Goal: Information Seeking & Learning: Check status

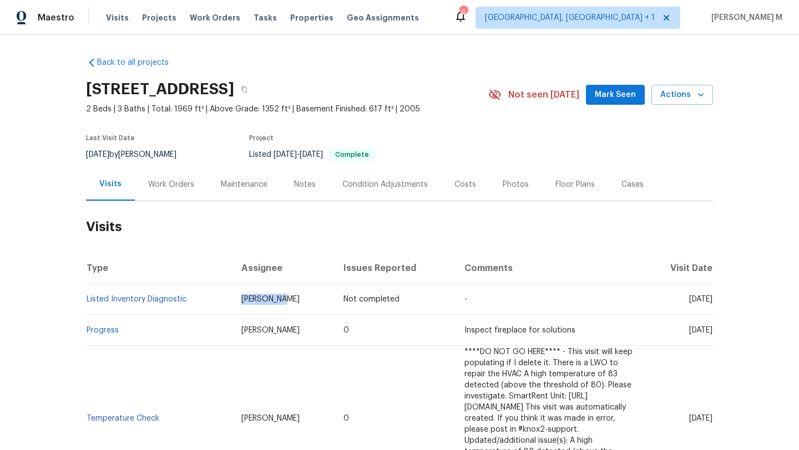
drag, startPoint x: 197, startPoint y: 297, endPoint x: 264, endPoint y: 297, distance: 66.6
click at [264, 297] on td "Kim Peshek" at bounding box center [283, 299] width 102 height 31
copy span "Kim Peshek"
click at [335, 308] on td "Not completed" at bounding box center [395, 299] width 121 height 31
drag, startPoint x: 663, startPoint y: 298, endPoint x: 687, endPoint y: 298, distance: 23.9
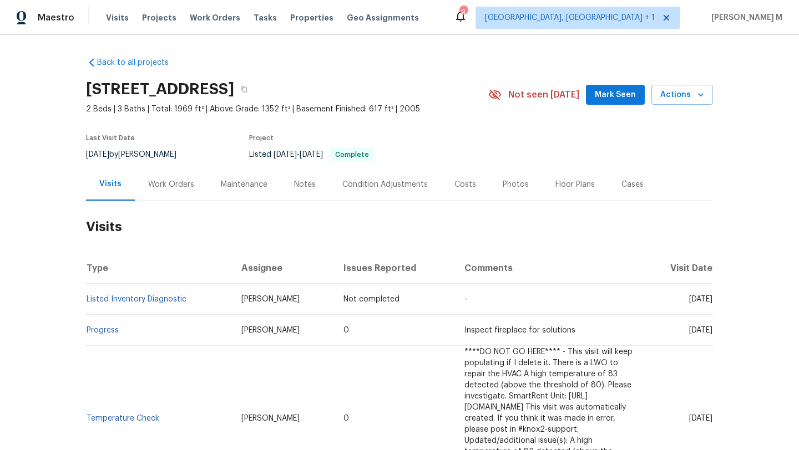
click at [689, 298] on span "Thu, Aug 28 2025" at bounding box center [700, 300] width 23 height 8
copy span "Aug 28"
click at [689, 298] on span "Thu, Aug 28 2025" at bounding box center [700, 300] width 23 height 8
drag, startPoint x: 188, startPoint y: 304, endPoint x: 83, endPoint y: 300, distance: 104.4
click at [86, 300] on td "Listed Inventory Diagnostic" at bounding box center [159, 299] width 146 height 31
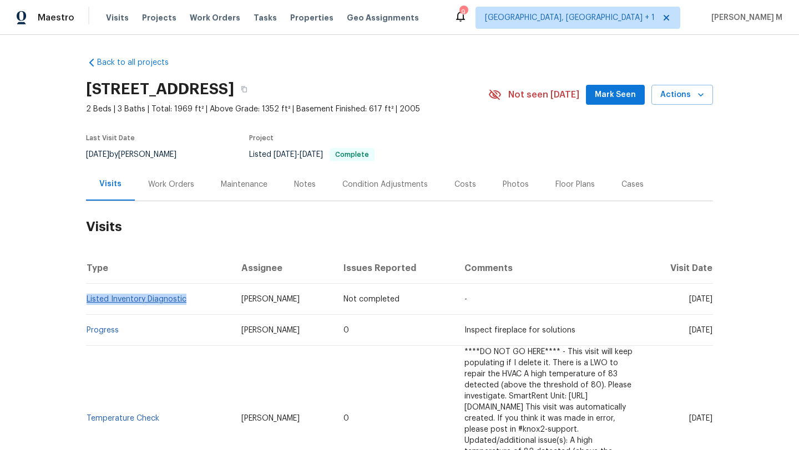
copy link "Listed Inventory Diagnostic"
drag, startPoint x: 662, startPoint y: 301, endPoint x: 688, endPoint y: 301, distance: 26.1
click at [689, 301] on span "Thu, Aug 28 2025" at bounding box center [700, 300] width 23 height 8
copy span "Aug 28"
click at [173, 183] on div "Work Orders" at bounding box center [171, 184] width 46 height 11
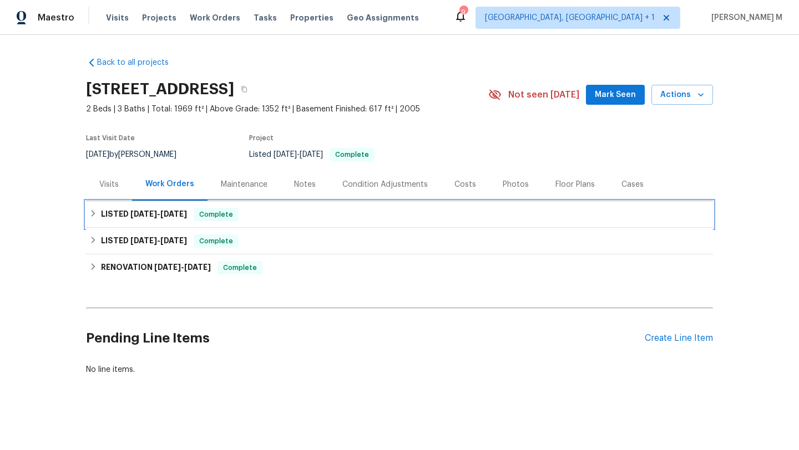
click at [156, 217] on span "6/23/25 - 8/25/25" at bounding box center [158, 214] width 57 height 8
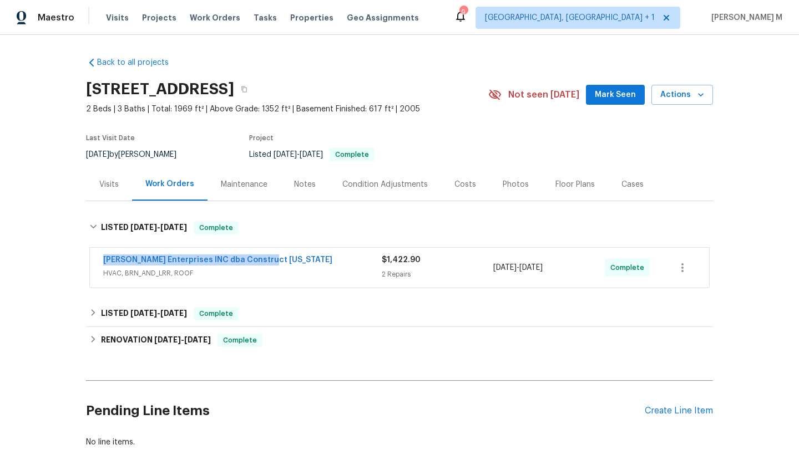
drag, startPoint x: 100, startPoint y: 260, endPoint x: 268, endPoint y: 261, distance: 168.1
click at [268, 261] on div "Strick Enterprises INC dba Construct Ohio HVAC, BRN_AND_LRR, ROOF $1,422.90 2 R…" at bounding box center [399, 268] width 619 height 40
copy link "Strick Enterprises INC dba Construct Ohio"
drag, startPoint x: 488, startPoint y: 268, endPoint x: 564, endPoint y: 268, distance: 75.4
click at [564, 268] on div "Strick Enterprises INC dba Construct Ohio HVAC, BRN_AND_LRR, ROOF $1,422.90 2 R…" at bounding box center [386, 268] width 566 height 27
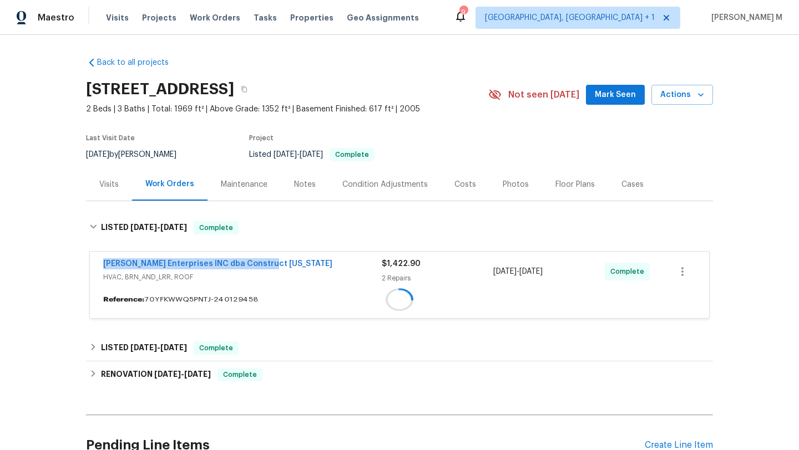
click at [564, 268] on div "7/10/2025 - 8/25/2025" at bounding box center [549, 272] width 112 height 27
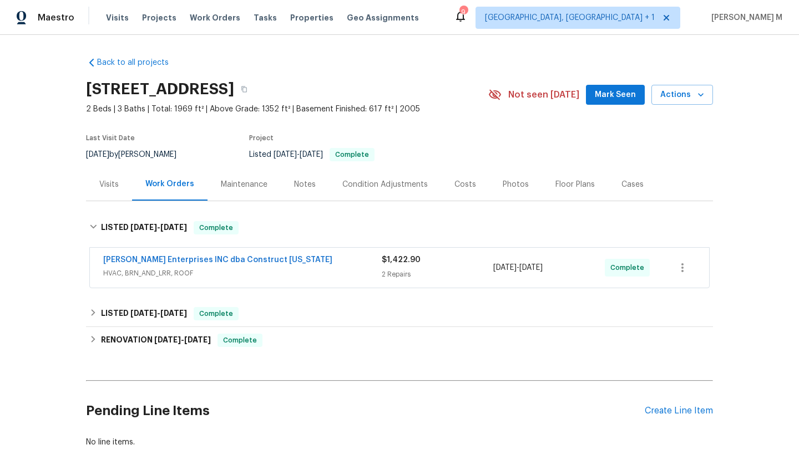
drag, startPoint x: 489, startPoint y: 267, endPoint x: 568, endPoint y: 267, distance: 78.8
click at [543, 267] on span "7/10/2025 - 8/25/2025" at bounding box center [517, 267] width 49 height 11
copy span "7/10/2025 - 8/25/2025"
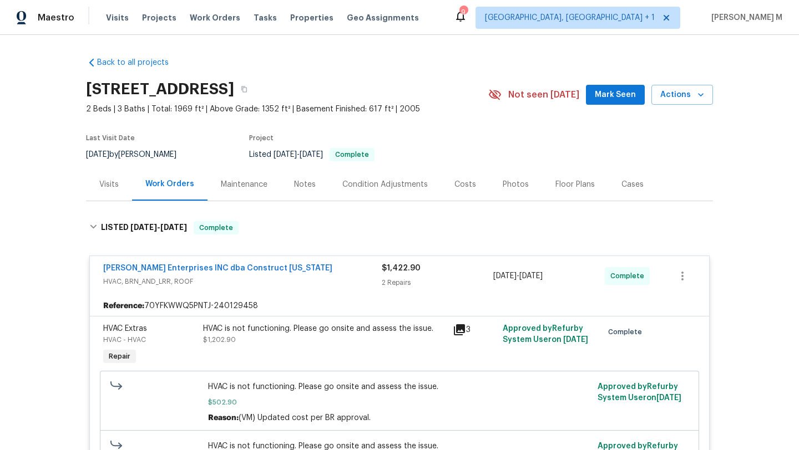
click at [113, 191] on div "Visits" at bounding box center [109, 184] width 46 height 33
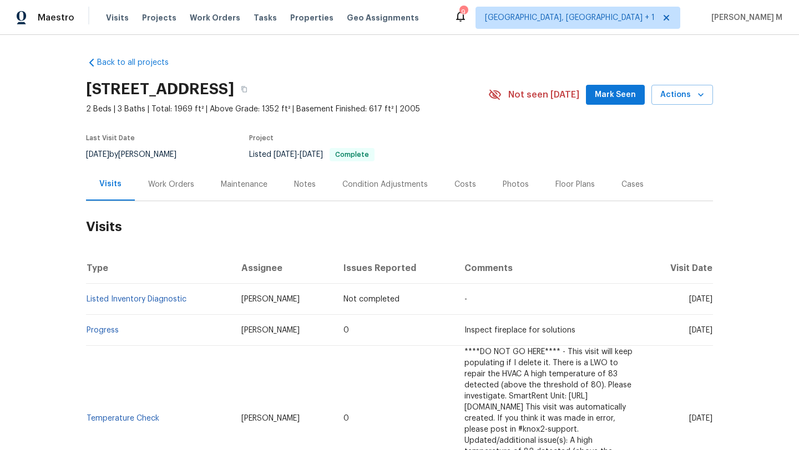
drag, startPoint x: 664, startPoint y: 300, endPoint x: 688, endPoint y: 301, distance: 23.9
click at [689, 301] on span "Thu, Aug 28 2025" at bounding box center [700, 300] width 23 height 8
copy span "Aug 28"
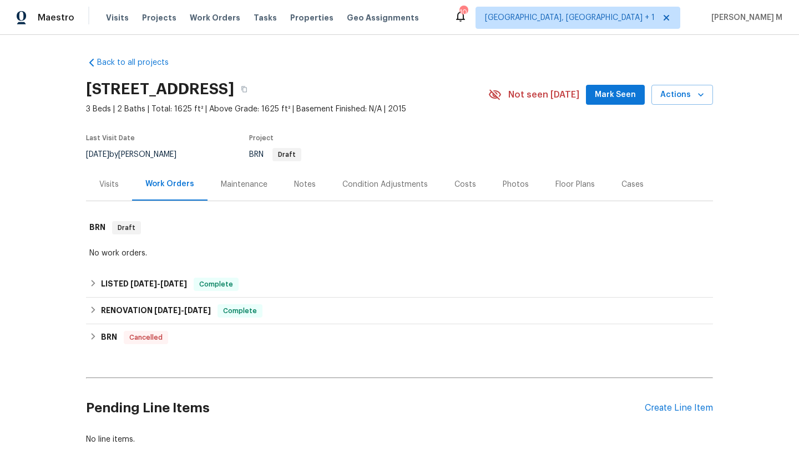
click at [621, 181] on div "Cases" at bounding box center [632, 184] width 22 height 11
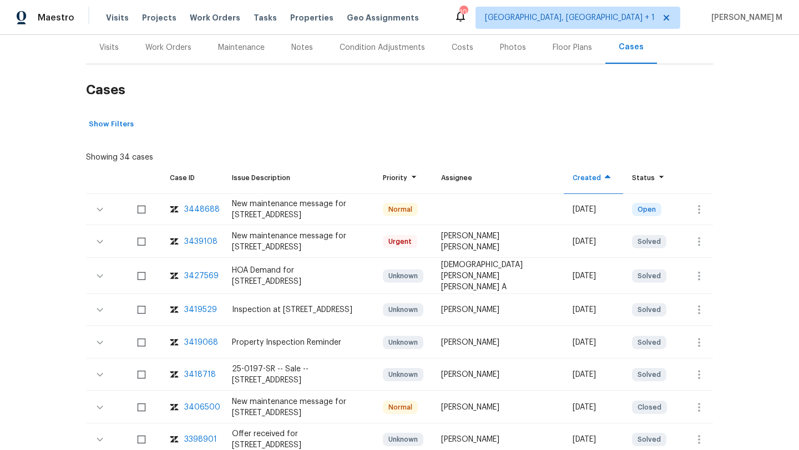
scroll to position [139, 0]
